Goal: Task Accomplishment & Management: Manage account settings

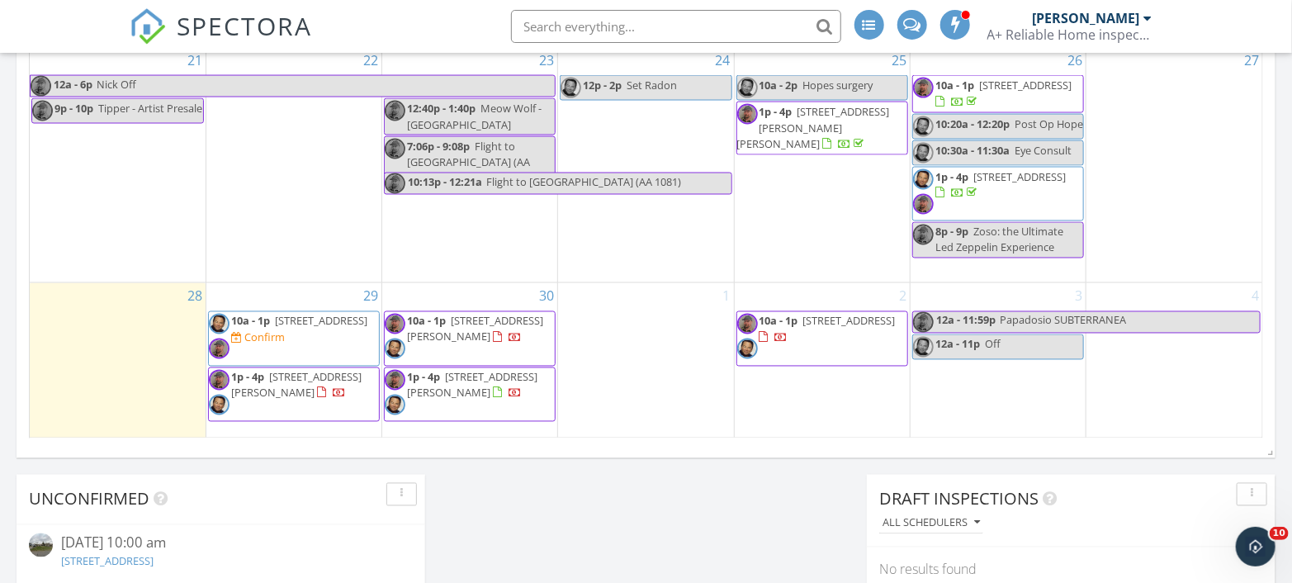
scroll to position [2478, 1319]
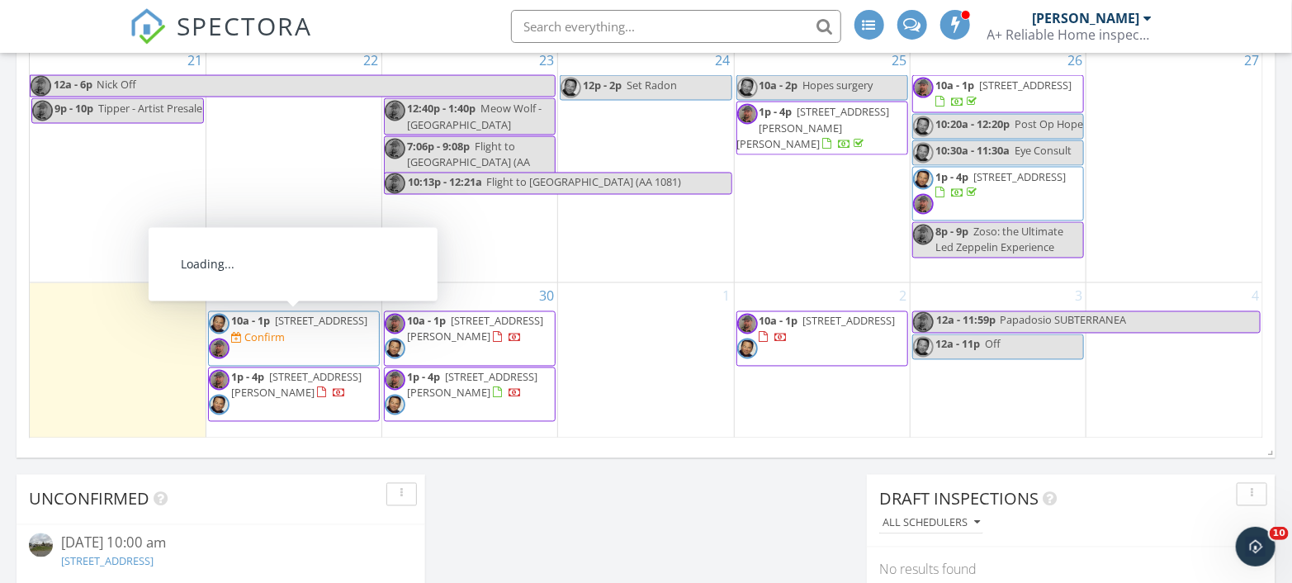
click at [275, 329] on span "202 Hemlock St, Alcoa 37701" at bounding box center [321, 321] width 92 height 15
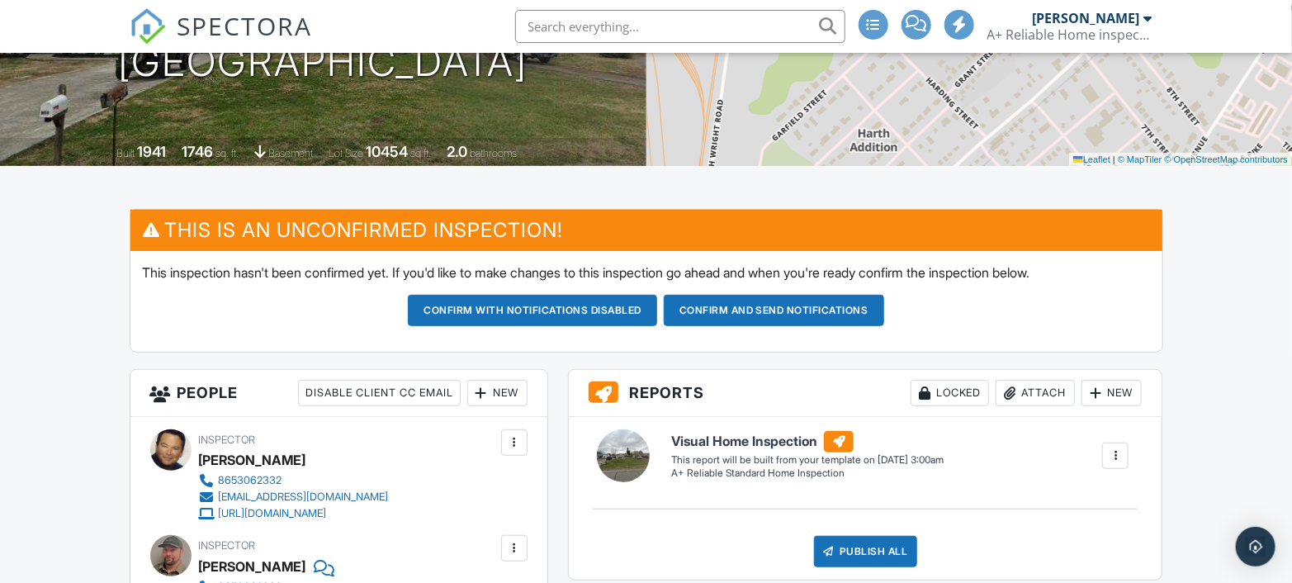
click at [495, 385] on div "New" at bounding box center [497, 393] width 60 height 26
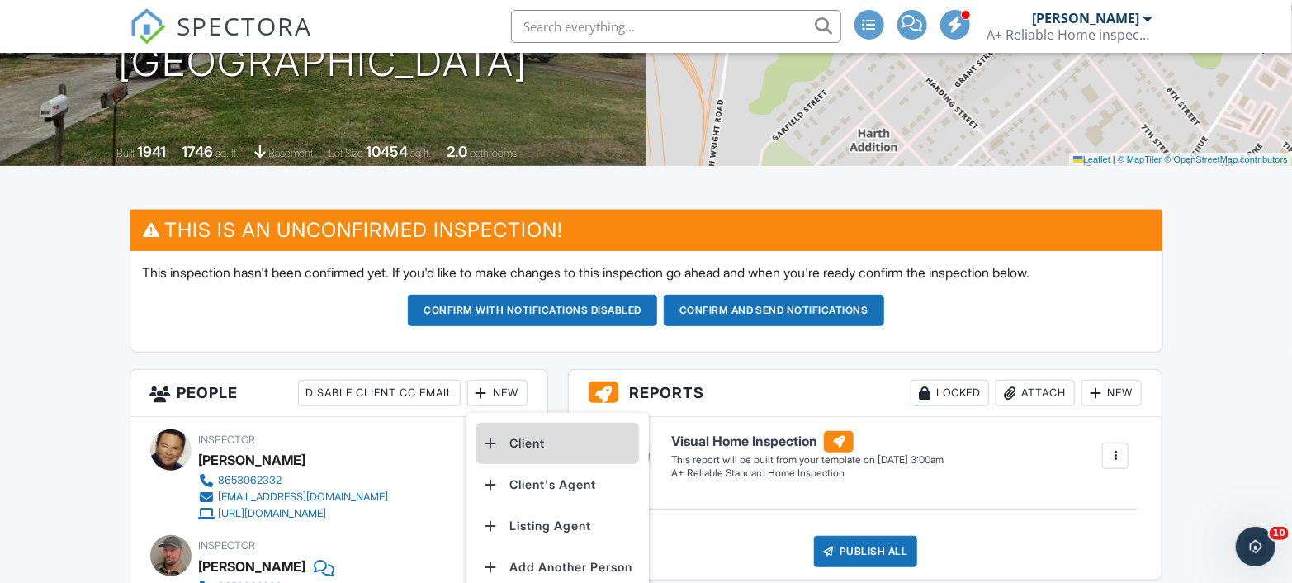
click at [537, 439] on li "Client" at bounding box center [557, 443] width 163 height 41
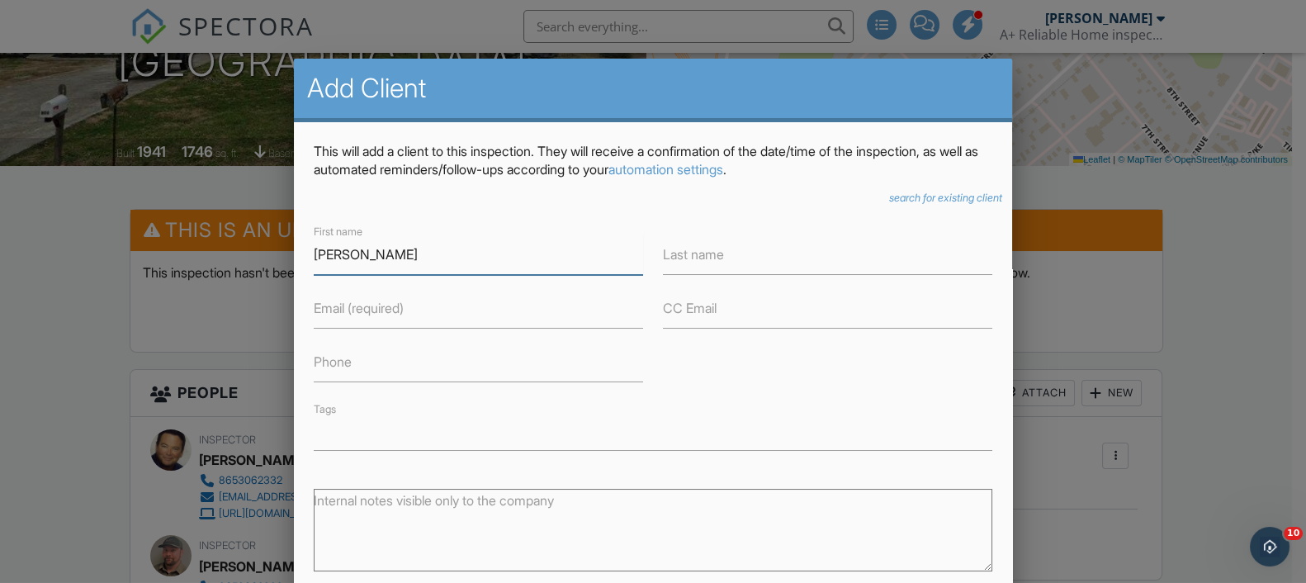
type input "Brad"
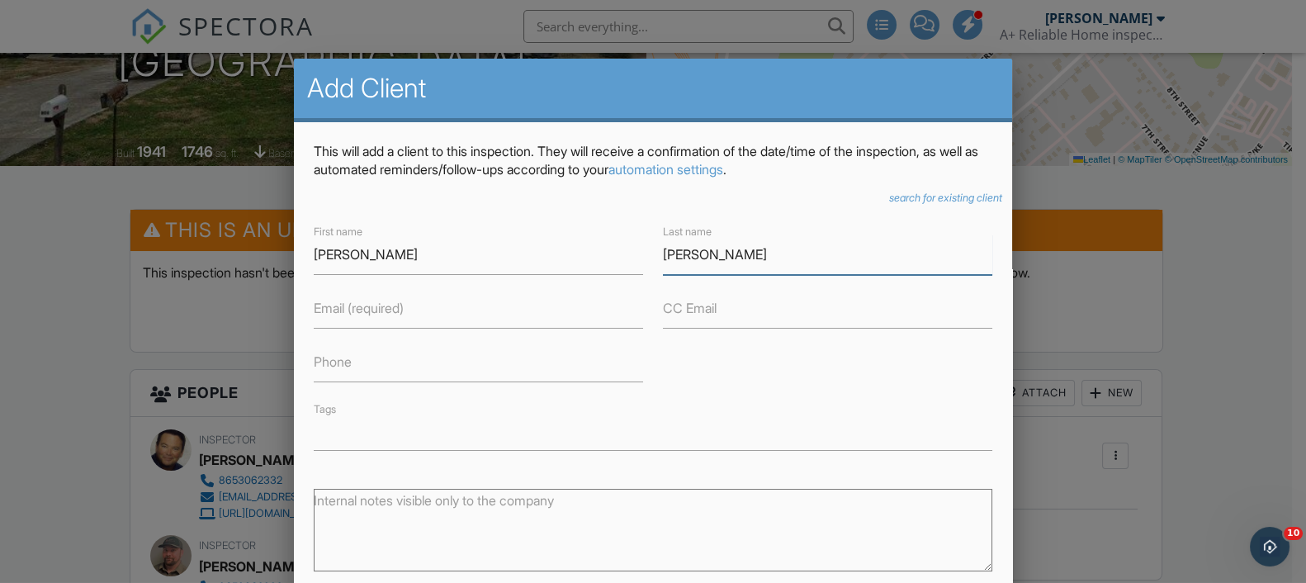
type input "Mulder"
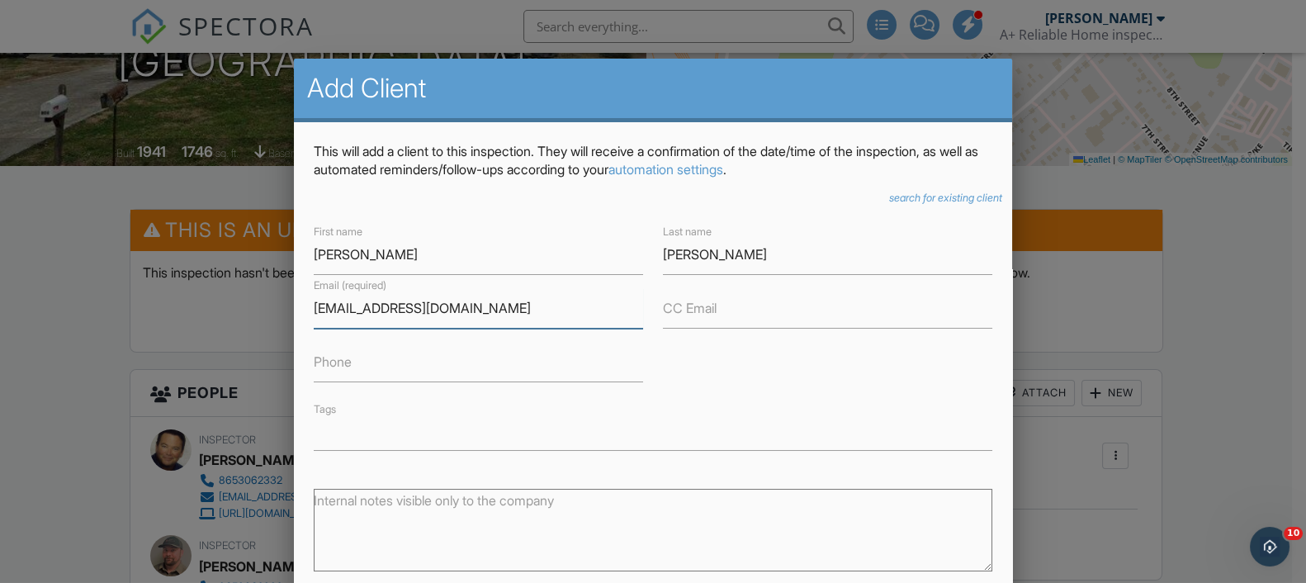
type input "pompeer@gmail.com"
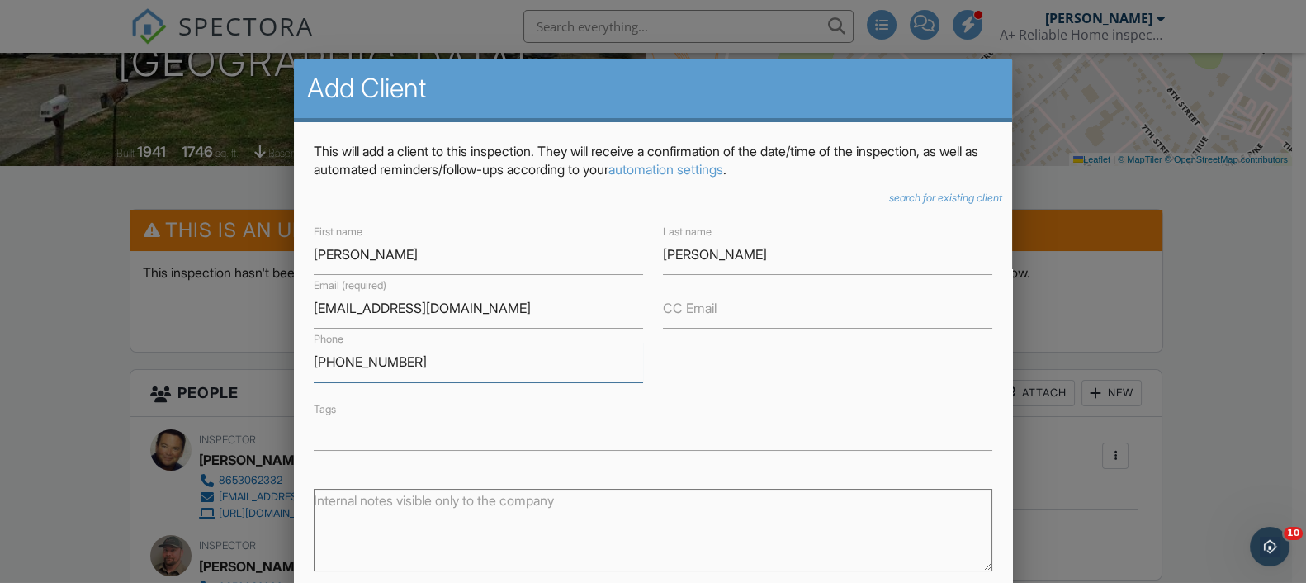
scroll to position [180, 0]
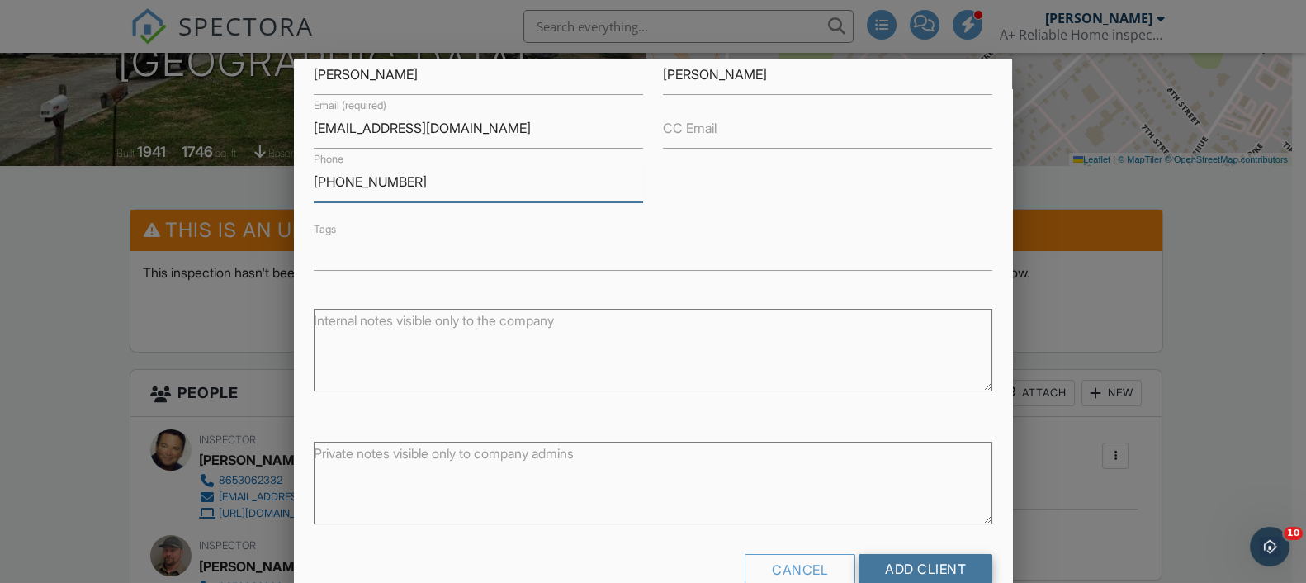
type input "[PHONE_NUMBER]"
click at [916, 560] on input "Add Client" at bounding box center [925, 569] width 134 height 30
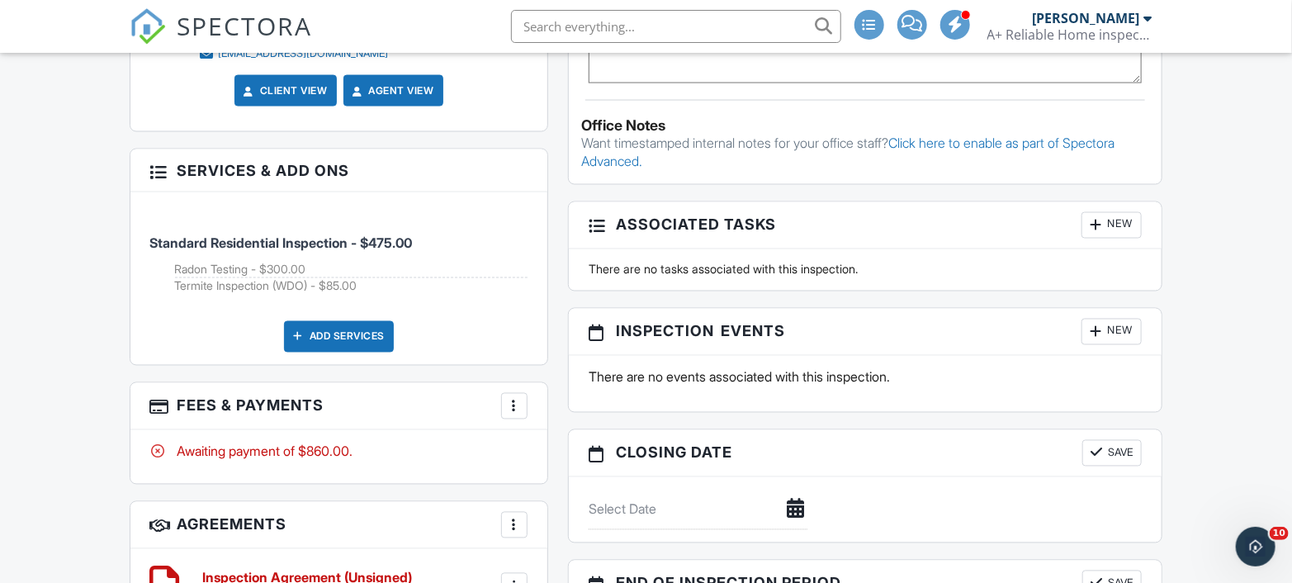
click at [514, 402] on div at bounding box center [514, 406] width 17 height 17
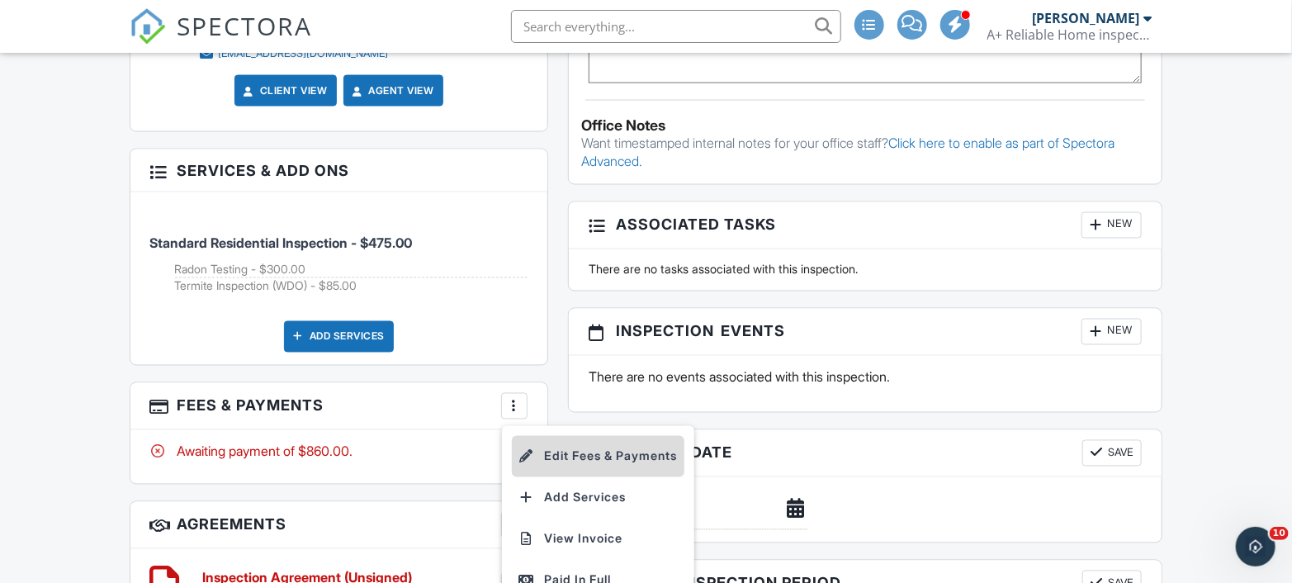
click at [575, 447] on li "Edit Fees & Payments" at bounding box center [598, 456] width 173 height 41
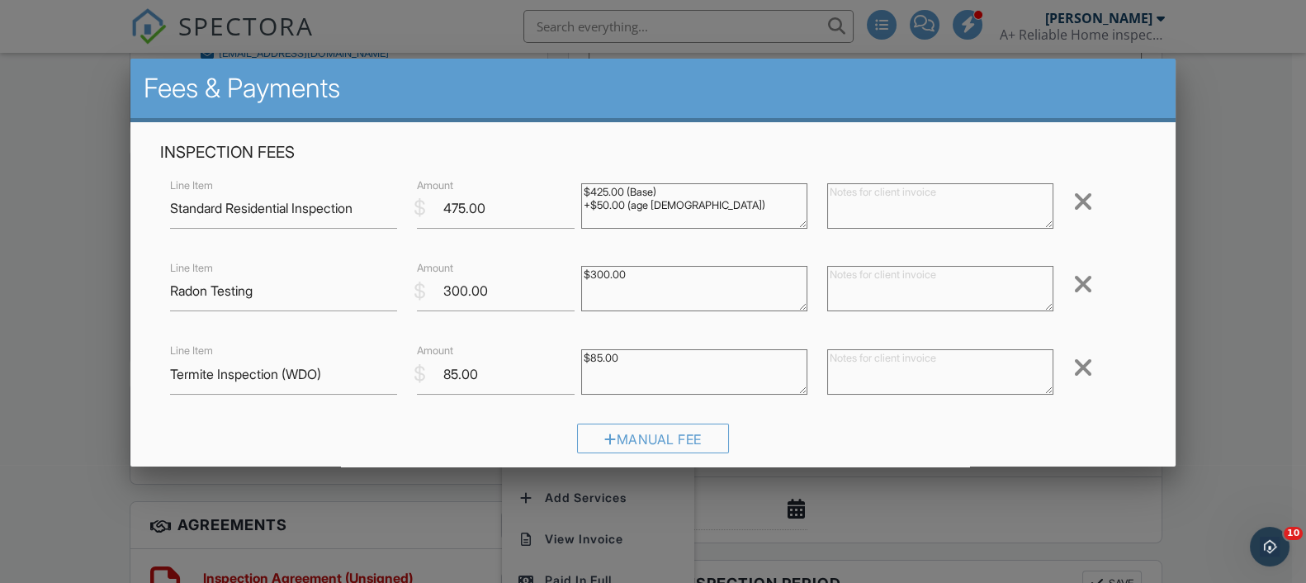
click at [1076, 358] on div at bounding box center [1083, 367] width 20 height 26
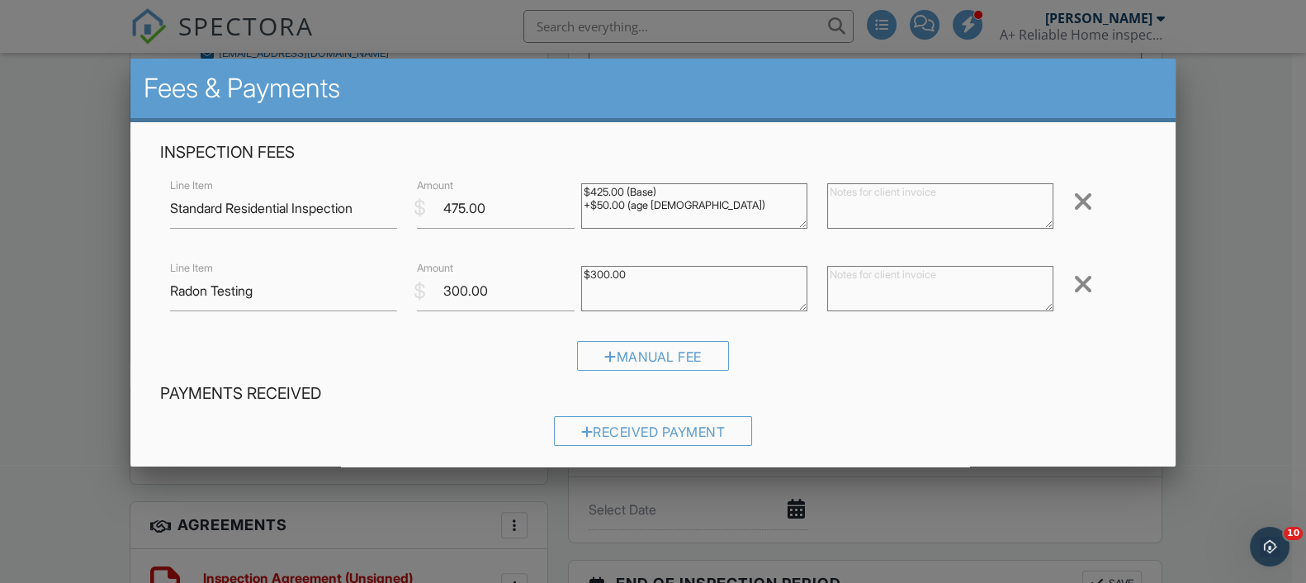
scroll to position [261, 0]
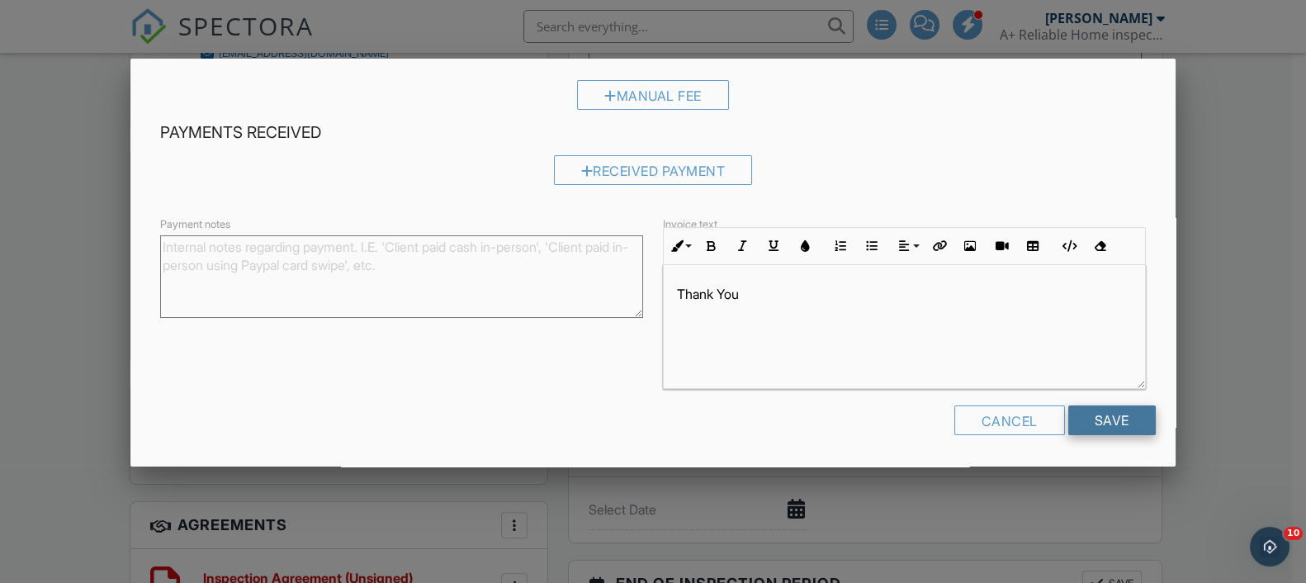
click at [1098, 407] on input "Save" at bounding box center [1111, 420] width 87 height 30
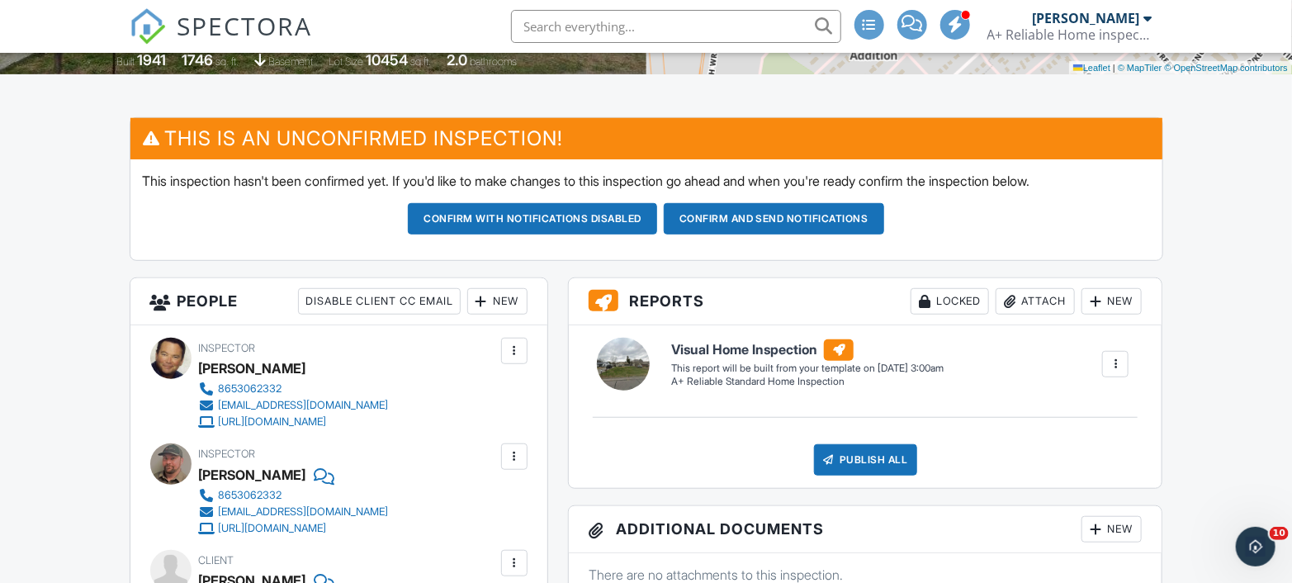
scroll to position [275, 0]
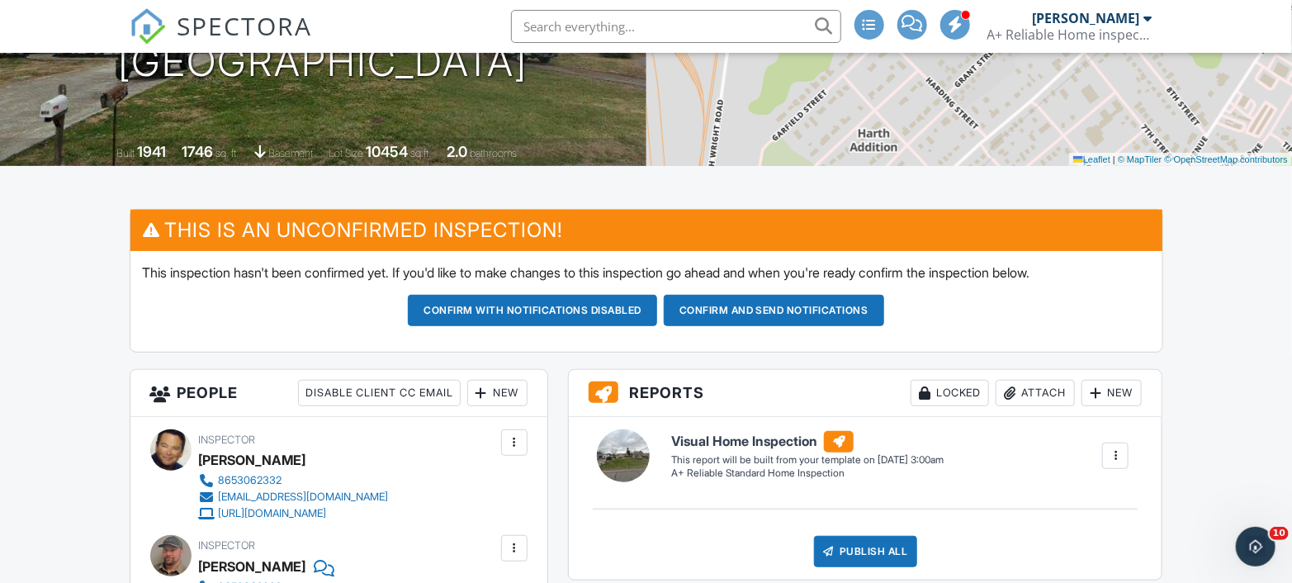
click at [868, 303] on button "Confirm and send notifications" at bounding box center [774, 310] width 220 height 31
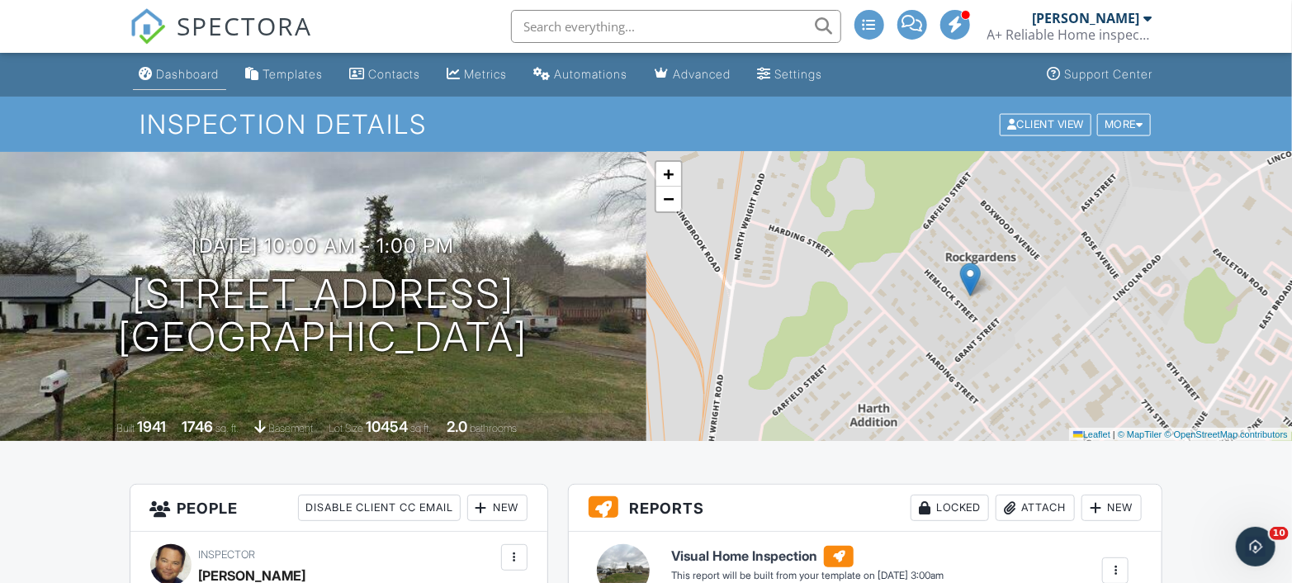
click at [193, 71] on div "Dashboard" at bounding box center [188, 74] width 63 height 14
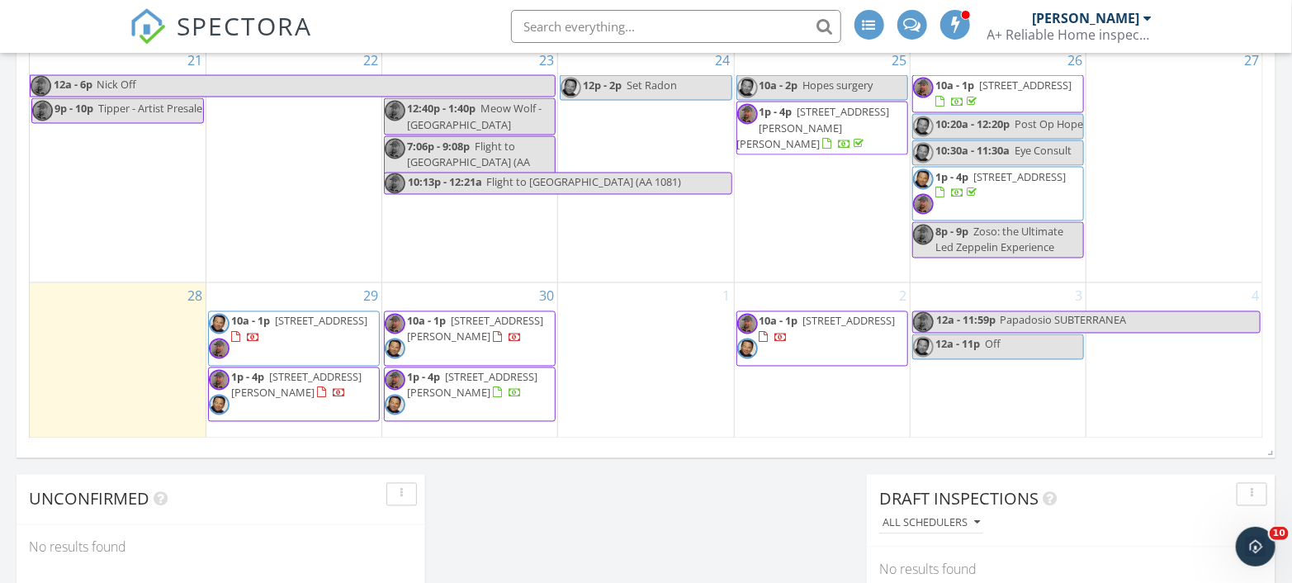
scroll to position [1192, 0]
